Goal: Information Seeking & Learning: Learn about a topic

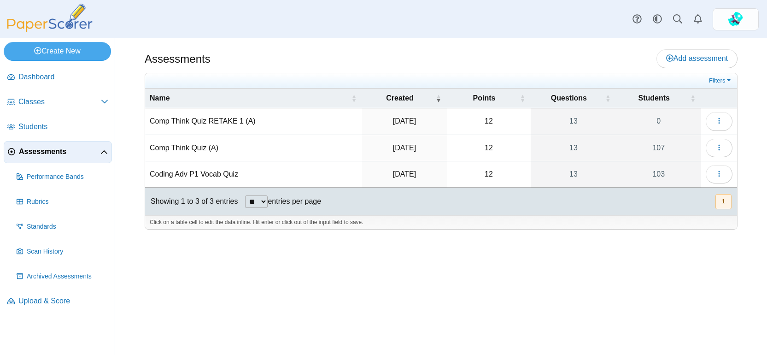
click at [184, 146] on td "Comp Think Quiz (A)" at bounding box center [253, 148] width 217 height 26
click at [306, 153] on input "**********" at bounding box center [254, 148] width 208 height 18
click at [720, 146] on icon "button" at bounding box center [718, 147] width 7 height 7
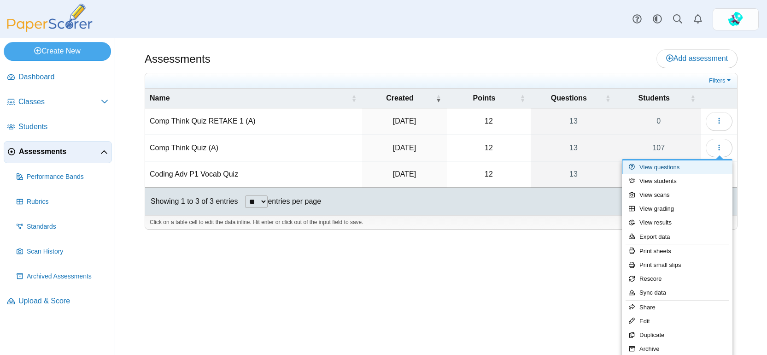
click at [687, 169] on link "View questions" at bounding box center [677, 167] width 111 height 14
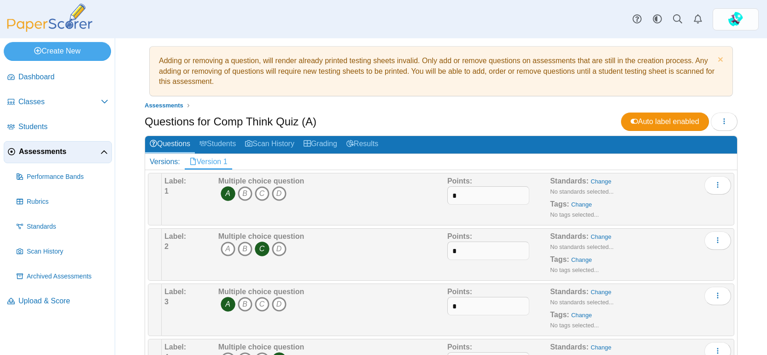
scroll to position [8, 0]
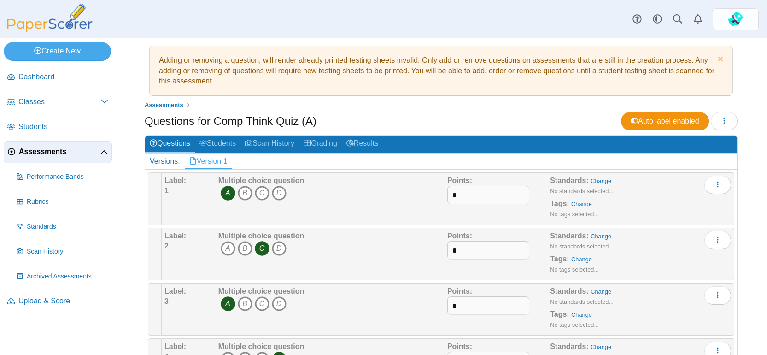
click at [209, 158] on link "Version 1" at bounding box center [208, 161] width 47 height 16
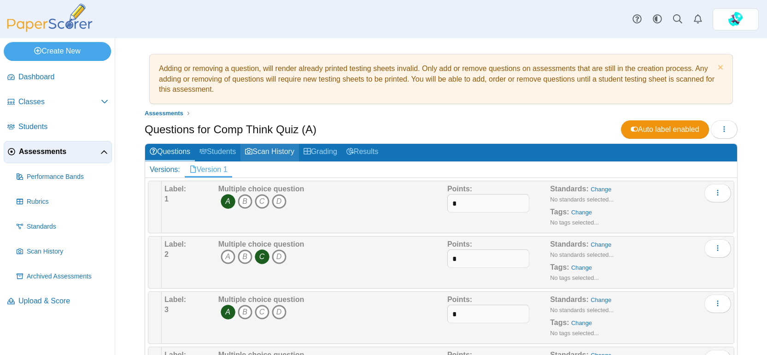
click at [285, 151] on link "Scan History" at bounding box center [269, 152] width 58 height 17
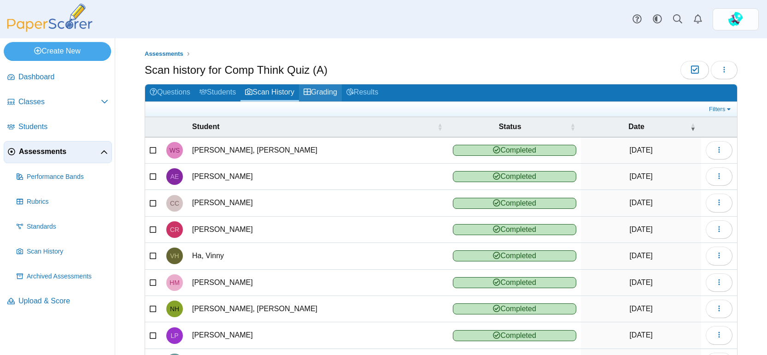
click at [332, 90] on link "Grading" at bounding box center [320, 92] width 43 height 17
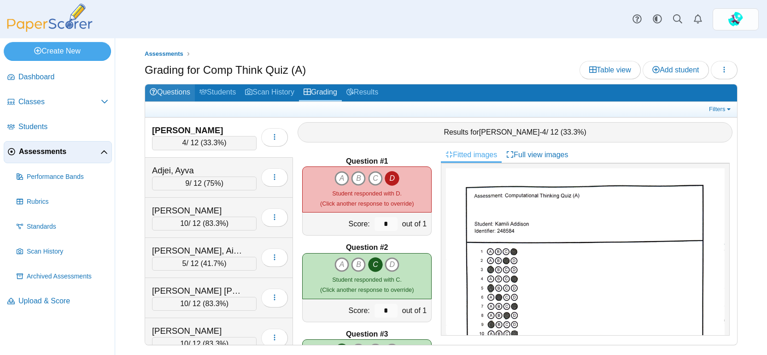
click at [170, 88] on link "Questions" at bounding box center [170, 92] width 50 height 17
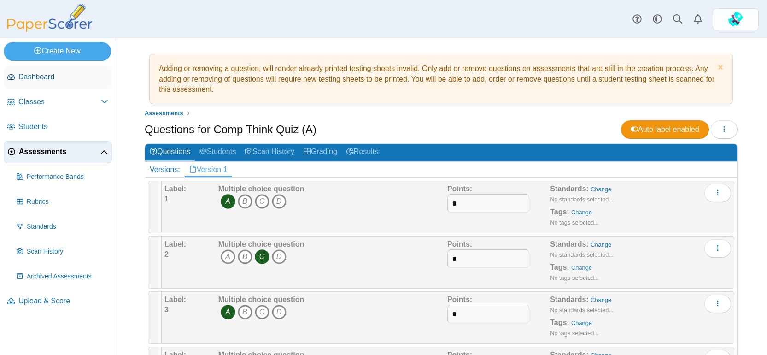
click at [55, 72] on span "Dashboard" at bounding box center [63, 77] width 90 height 10
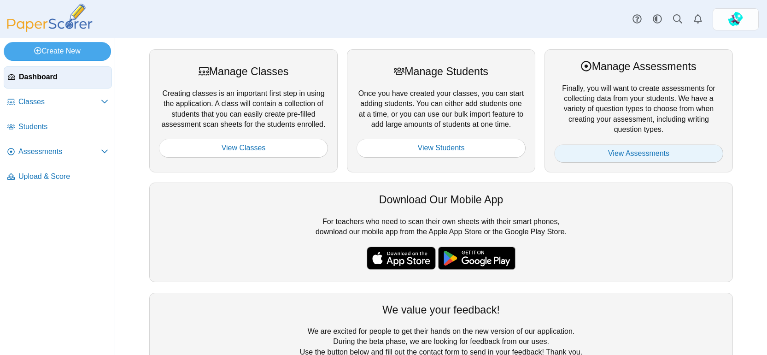
click at [627, 153] on link "View Assessments" at bounding box center [638, 153] width 169 height 18
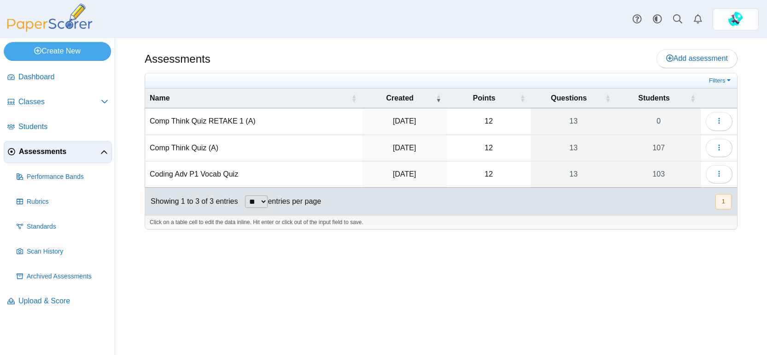
click at [194, 117] on td "Comp Think Quiz RETAKE 1 (A)" at bounding box center [253, 121] width 217 height 26
click at [721, 125] on button "button" at bounding box center [719, 121] width 27 height 18
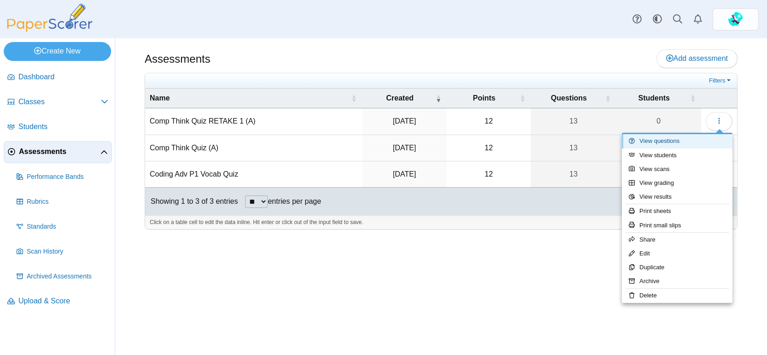
click at [700, 142] on link "View questions" at bounding box center [677, 141] width 111 height 14
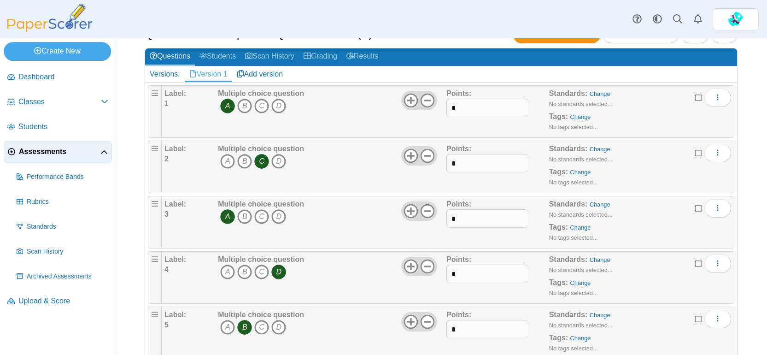
scroll to position [98, 0]
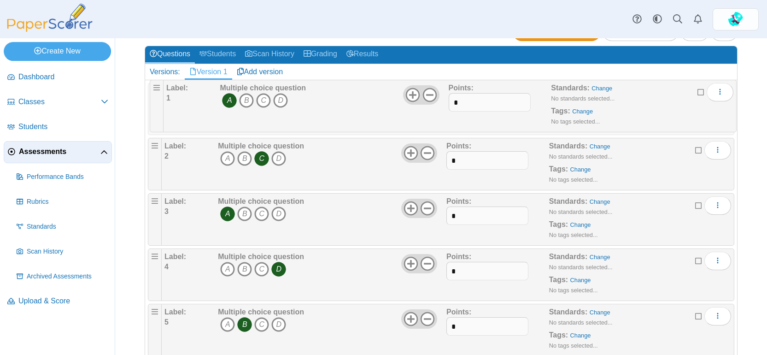
drag, startPoint x: 157, startPoint y: 89, endPoint x: 156, endPoint y: 82, distance: 7.9
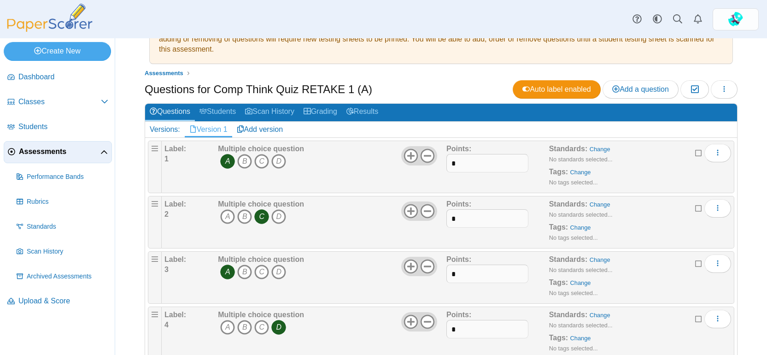
scroll to position [0, 0]
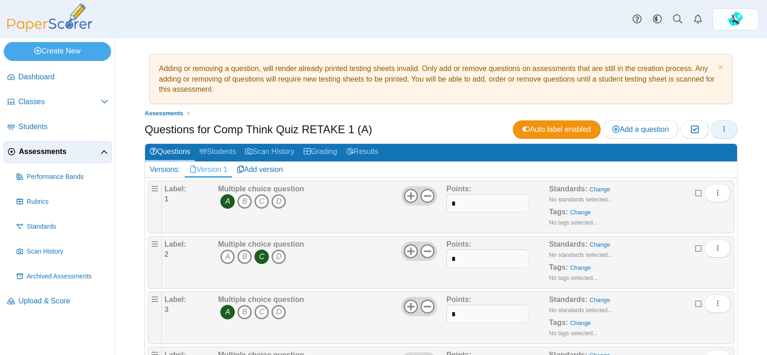
click at [725, 128] on icon "button" at bounding box center [723, 128] width 7 height 7
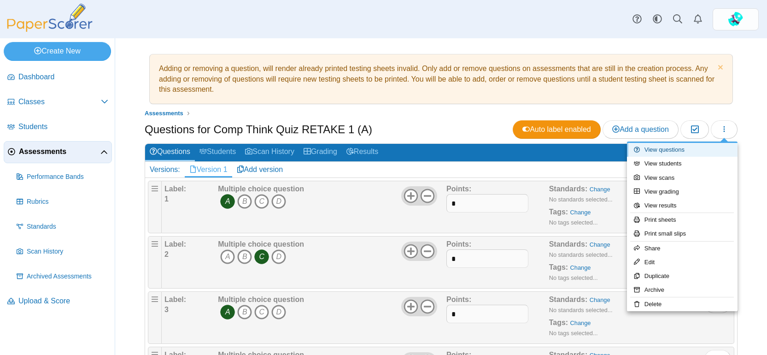
click at [683, 151] on link "View questions" at bounding box center [682, 150] width 111 height 14
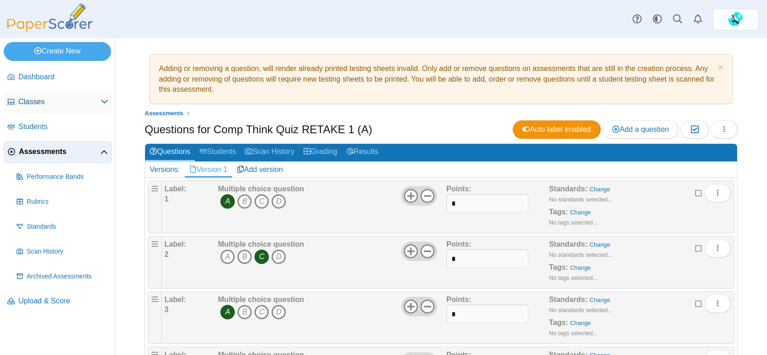
click at [48, 108] on link "Classes" at bounding box center [58, 102] width 108 height 22
